Goal: Task Accomplishment & Management: Manage account settings

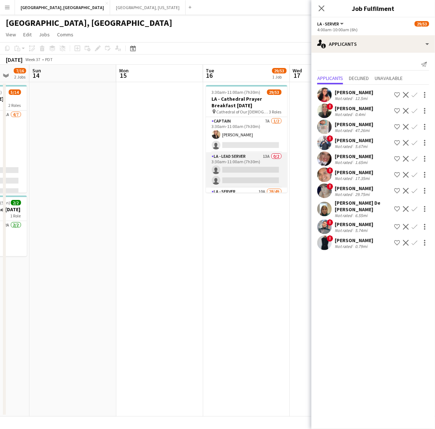
scroll to position [91, 0]
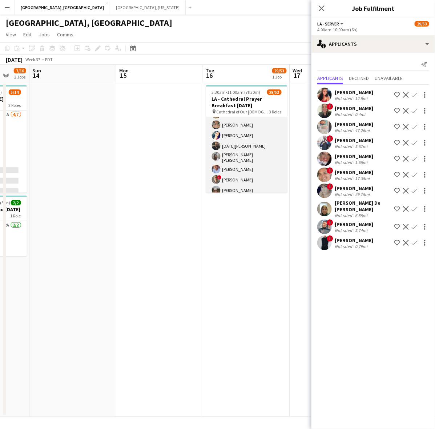
click at [243, 161] on app-card-role "LA - Server 10A 28/49 4:00am-10:00am (6h) [PERSON_NAME] [PERSON_NAME] [PERSON_N…" at bounding box center [246, 364] width 81 height 535
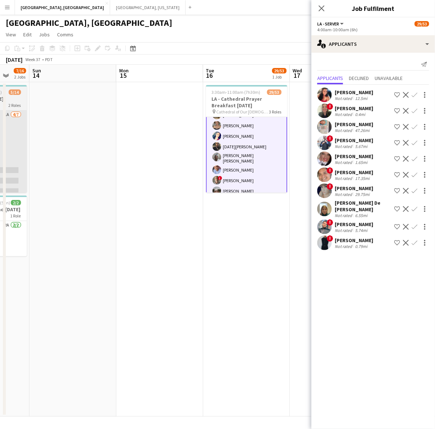
scroll to position [91, 0]
click at [249, 146] on app-card-role "LA - Server 10A 28/49 4:00am-10:00am (6h) [PERSON_NAME] [PERSON_NAME] [PERSON_N…" at bounding box center [246, 364] width 81 height 536
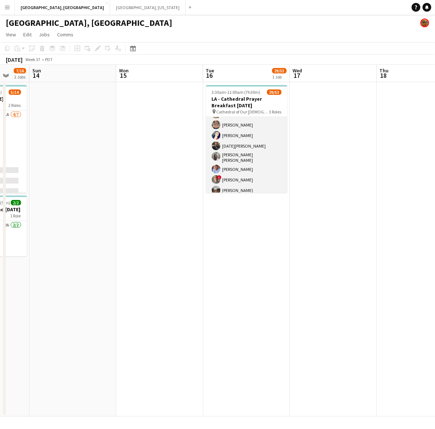
click at [248, 146] on app-card-role "LA - Server 10A 28/49 4:00am-10:00am (6h) [PERSON_NAME] [PERSON_NAME] [PERSON_N…" at bounding box center [246, 364] width 81 height 535
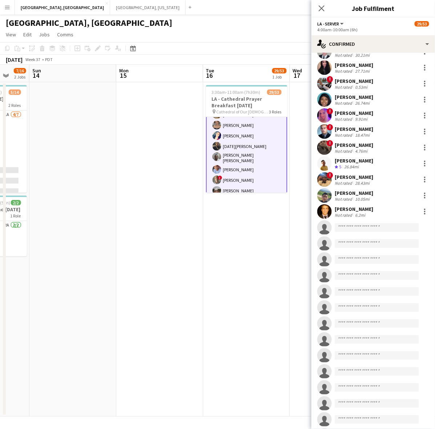
scroll to position [318, 0]
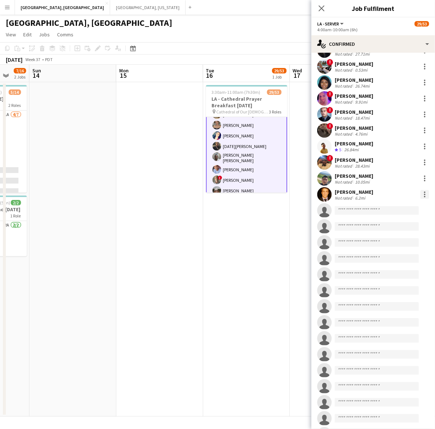
click at [420, 193] on div at bounding box center [424, 194] width 9 height 9
click at [392, 279] on span "Remove" at bounding box center [383, 277] width 22 height 6
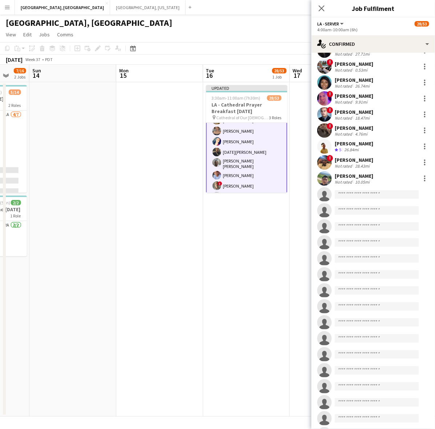
drag, startPoint x: 268, startPoint y: 280, endPoint x: 277, endPoint y: 262, distance: 20.2
click at [268, 278] on app-date-cell "Updated 3:30am-11:00am (7h30m) 28/53 LA - Cathedral Prayer Breakfast [DATE] pin…" at bounding box center [246, 249] width 87 height 334
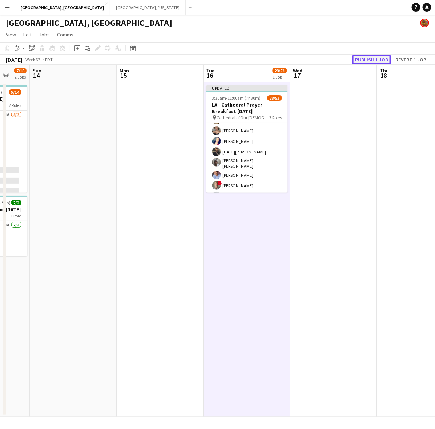
click at [371, 55] on button "Publish 1 job" at bounding box center [371, 59] width 39 height 9
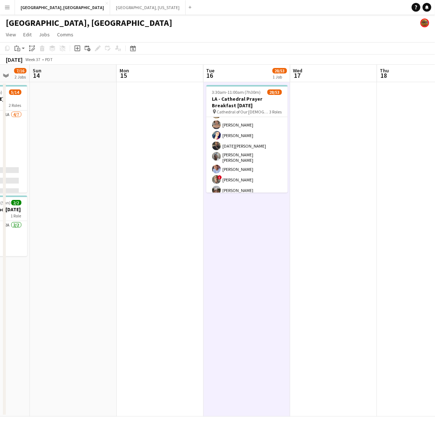
click at [98, 180] on app-date-cell at bounding box center [73, 249] width 87 height 334
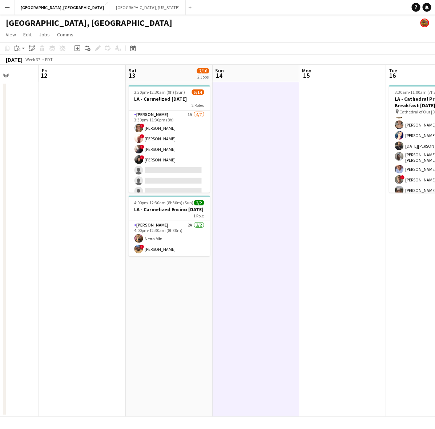
drag, startPoint x: 91, startPoint y: 193, endPoint x: 269, endPoint y: 170, distance: 179.5
click at [269, 170] on app-calendar-viewport "Tue 9 Wed 10 Thu 11 Fri 12 Sat 13 7/16 2 Jobs Sun 14 Mon 15 Tue 16 28/53 1 Job …" at bounding box center [217, 241] width 435 height 352
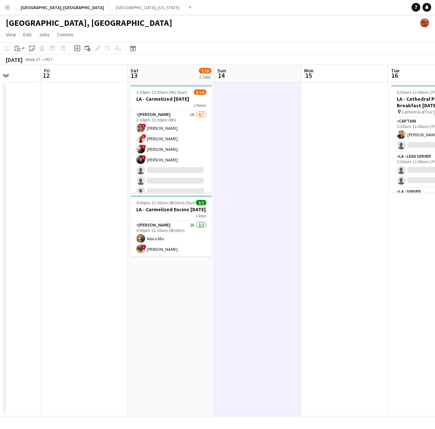
scroll to position [0, 293]
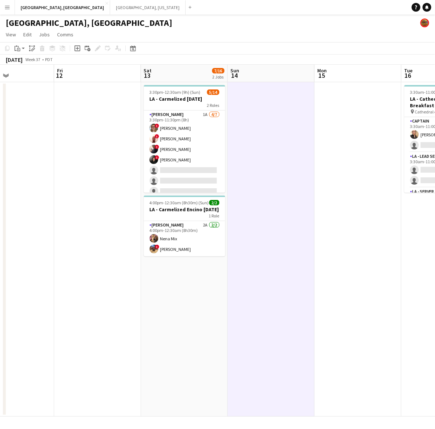
drag, startPoint x: 35, startPoint y: 182, endPoint x: 47, endPoint y: 195, distance: 17.5
click at [47, 195] on app-calendar-viewport "Mon 8 Tue 9 Wed 10 Thu 11 Fri 12 Sat 13 7/16 2 Jobs Sun 14 Mon 15 Tue 16 28/53 …" at bounding box center [217, 241] width 435 height 352
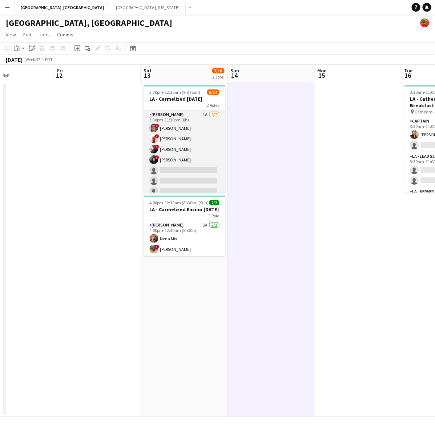
click at [184, 177] on app-card-role "[PERSON_NAME] 1A [DATE] 3:30pm-11:30pm (8h) ! [PERSON_NAME] ! [PERSON_NAME] III…" at bounding box center [184, 154] width 81 height 88
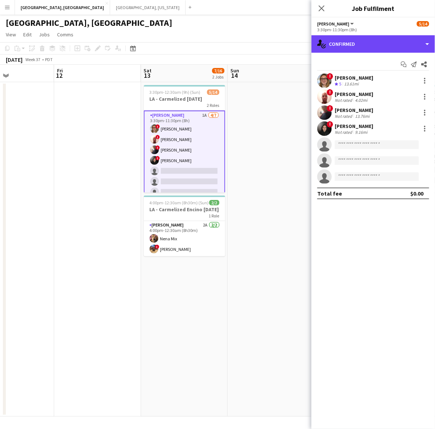
click at [356, 48] on div "single-neutral-actions-check-2 Confirmed" at bounding box center [373, 43] width 124 height 17
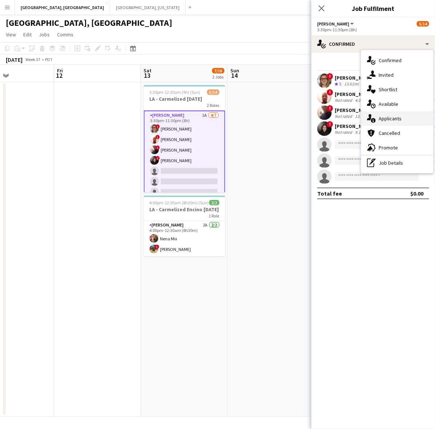
click at [395, 119] on div "single-neutral-actions-information Applicants" at bounding box center [397, 118] width 72 height 15
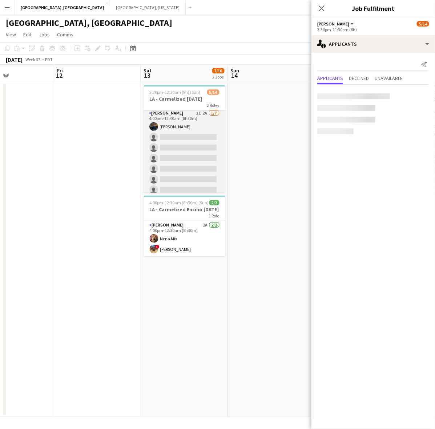
click at [183, 156] on app-card-role "[PERSON_NAME] 1I 2A [DATE] 4:00pm-12:30am (8h30m) [PERSON_NAME] single-neutral-…" at bounding box center [184, 153] width 81 height 88
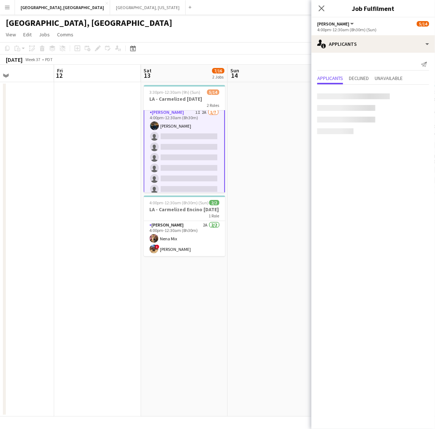
scroll to position [90, 0]
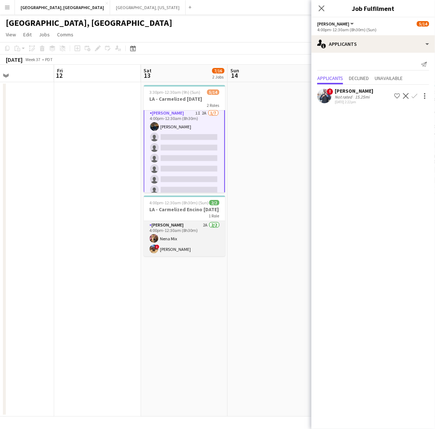
drag, startPoint x: 210, startPoint y: 243, endPoint x: 209, endPoint y: 240, distance: 3.7
click at [210, 242] on app-card-role "[PERSON_NAME] 2A [DATE] 4:00pm-12:30am (8h30m) Nena Mix ! [PERSON_NAME]" at bounding box center [184, 238] width 81 height 35
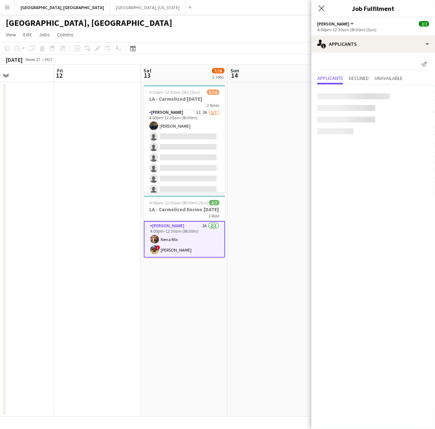
scroll to position [90, 0]
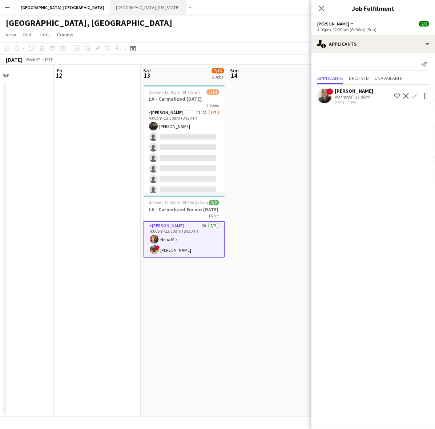
click at [110, 2] on button "[GEOGRAPHIC_DATA], [US_STATE] Close" at bounding box center [148, 7] width 76 height 14
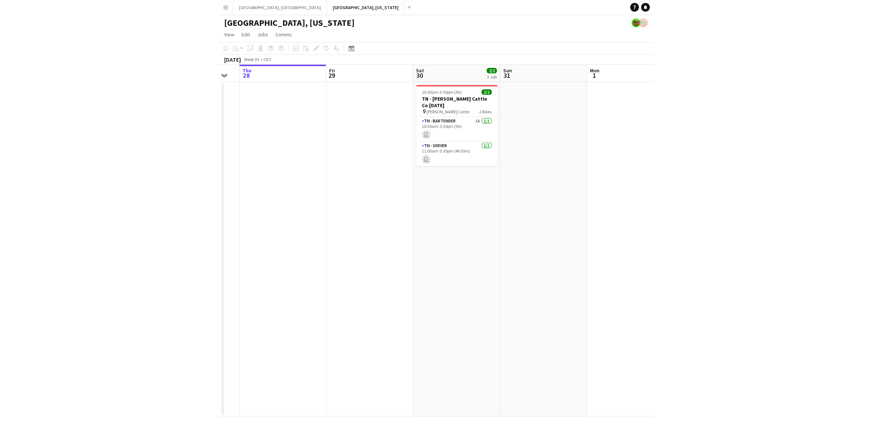
scroll to position [0, 149]
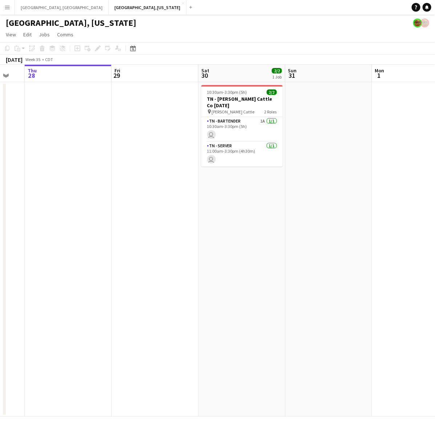
drag, startPoint x: 175, startPoint y: 224, endPoint x: 262, endPoint y: 220, distance: 86.9
click at [262, 220] on app-calendar-viewport "Tue 26 Wed 27 Thu 28 Fri 29 Sat 30 2/2 1 Job Sun 31 Mon 1 Tue 2 Wed 3 Thu 4 10:…" at bounding box center [217, 241] width 435 height 352
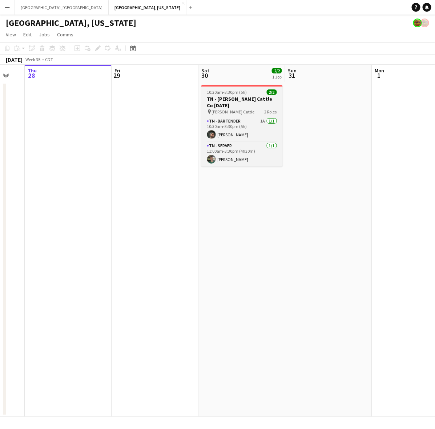
click at [240, 84] on app-date-cell "10:30am-3:30pm (5h) 2/2 TN - [PERSON_NAME] Cattle Co [DATE] pin [PERSON_NAME] C…" at bounding box center [241, 249] width 87 height 334
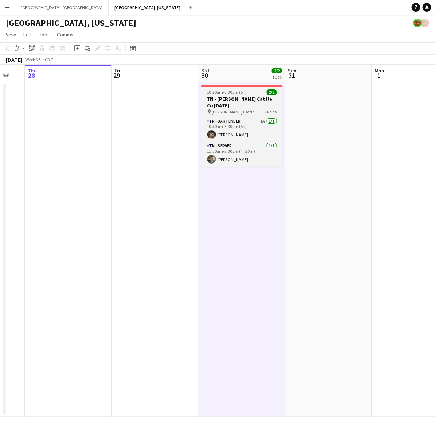
click at [237, 89] on span "10:30am-3:30pm (5h)" at bounding box center [227, 91] width 40 height 5
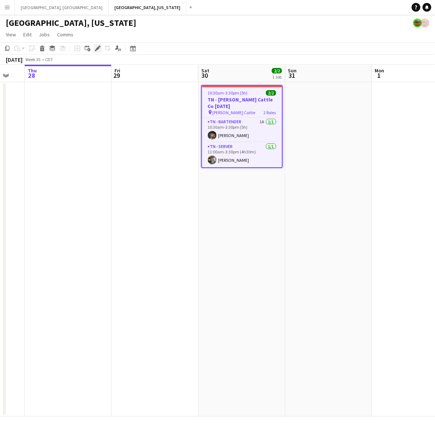
click at [97, 45] on icon "Edit" at bounding box center [98, 48] width 6 height 6
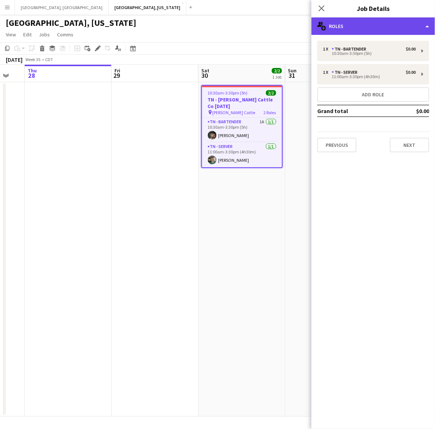
click at [360, 25] on div "multiple-users-add Roles" at bounding box center [373, 25] width 124 height 17
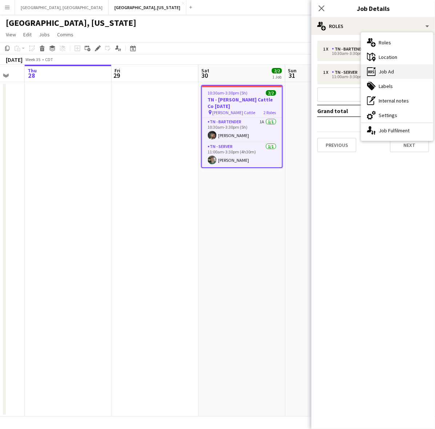
click at [377, 71] on div "ads-window Job Ad" at bounding box center [397, 71] width 72 height 15
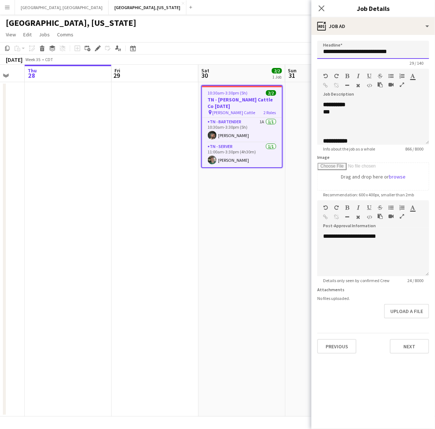
click at [362, 47] on input "**********" at bounding box center [373, 50] width 112 height 18
click at [399, 52] on input "**********" at bounding box center [373, 50] width 112 height 18
click at [355, 52] on input "**********" at bounding box center [373, 50] width 112 height 18
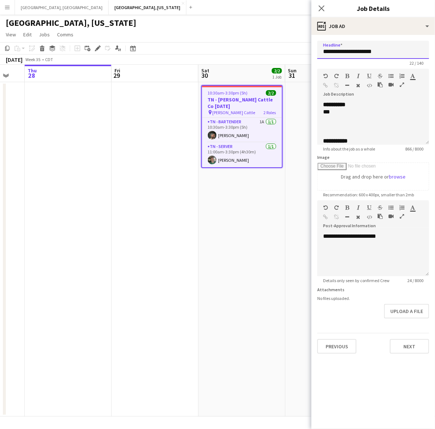
click at [355, 52] on input "**********" at bounding box center [373, 50] width 112 height 18
type input "**********"
